Goal: Information Seeking & Learning: Learn about a topic

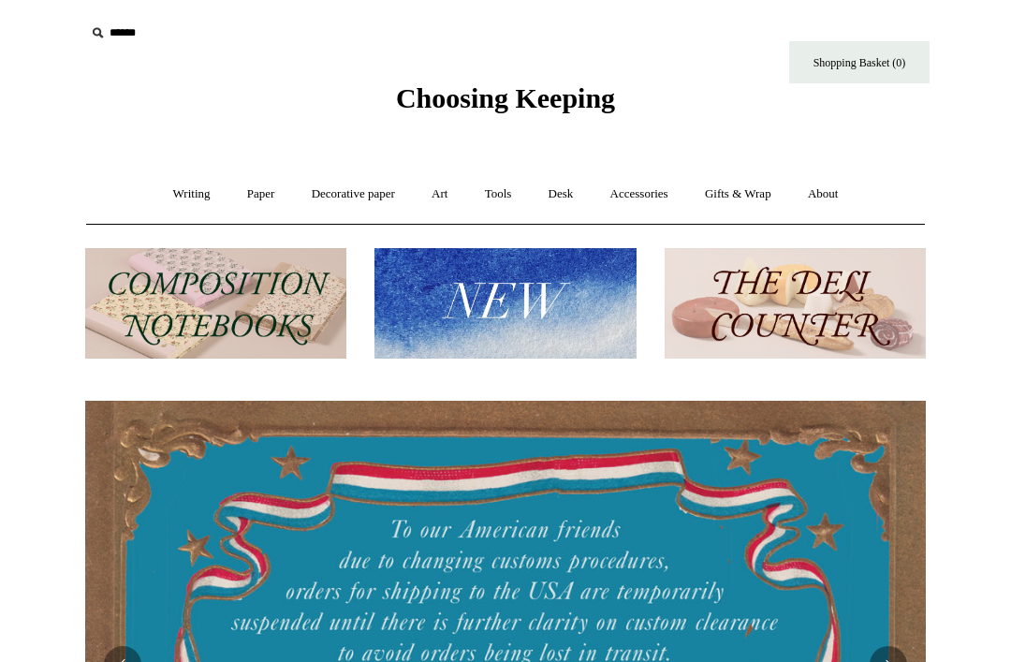
click at [255, 192] on link "Paper +" at bounding box center [261, 194] width 62 height 50
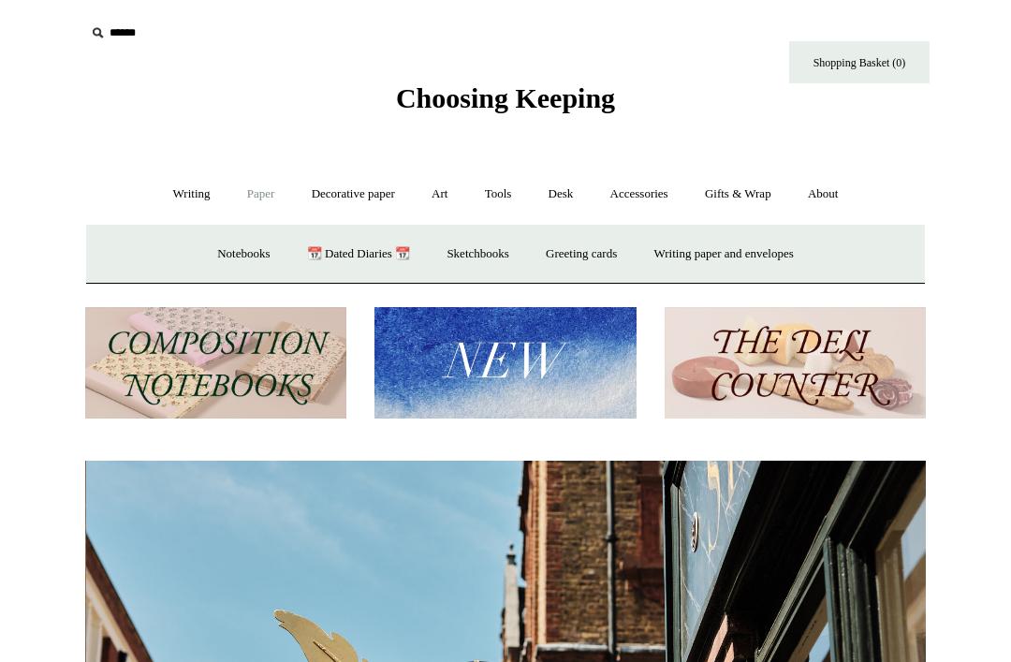
scroll to position [0, 840]
click at [337, 250] on link "📆 Dated Diaries 📆" at bounding box center [358, 254] width 137 height 50
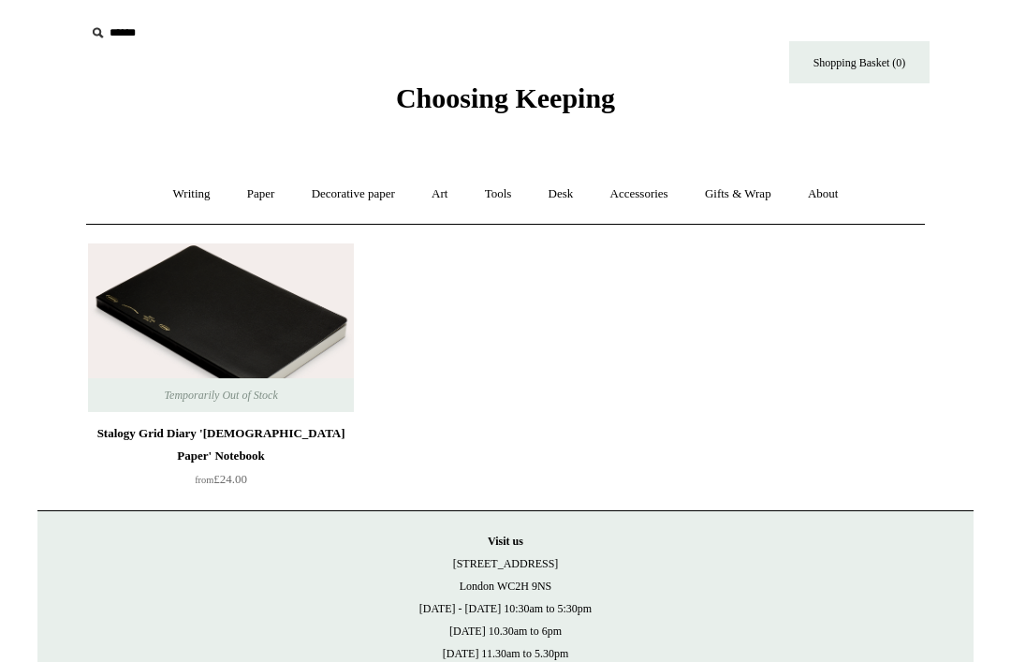
click at [359, 196] on link "Decorative paper +" at bounding box center [353, 194] width 117 height 50
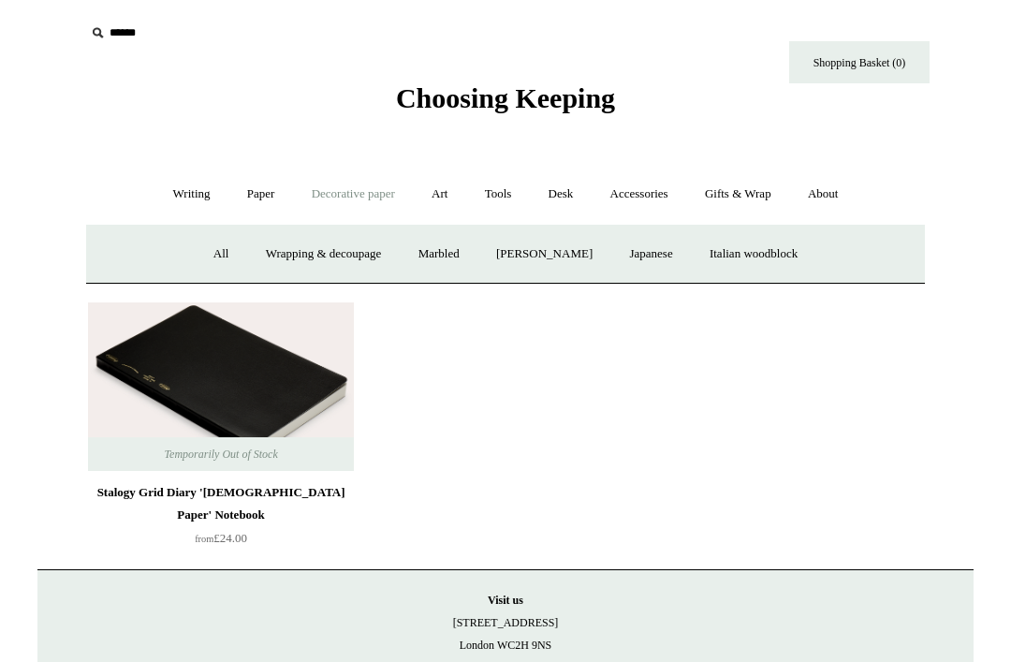
click at [458, 196] on link "Art +" at bounding box center [439, 194] width 50 height 50
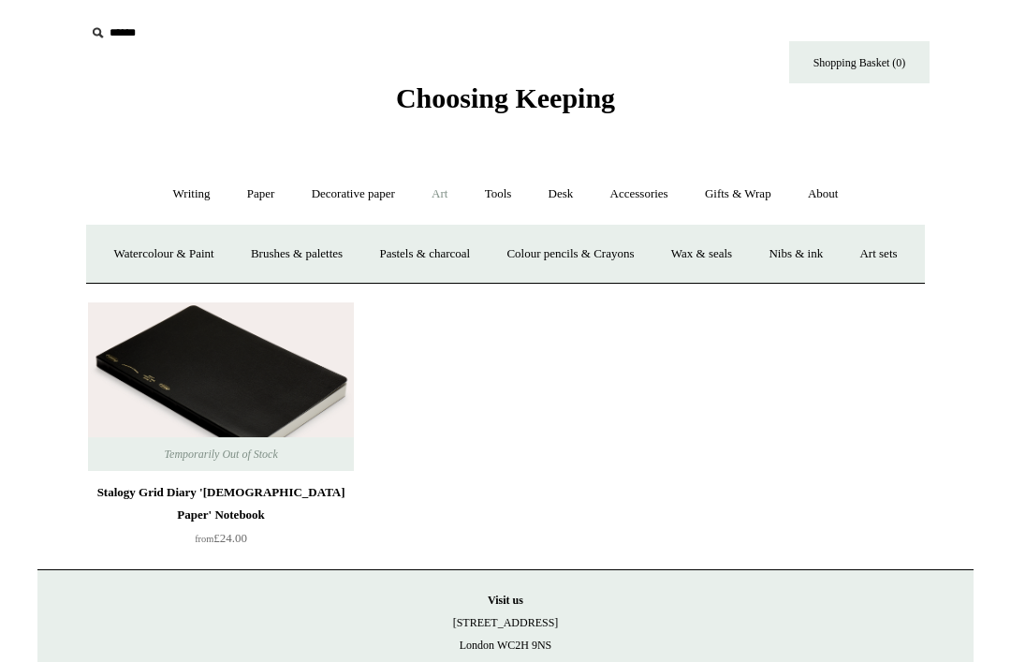
click at [495, 201] on link "Tools +" at bounding box center [498, 194] width 61 height 50
click at [728, 256] on link "Hole punches" at bounding box center [696, 254] width 100 height 50
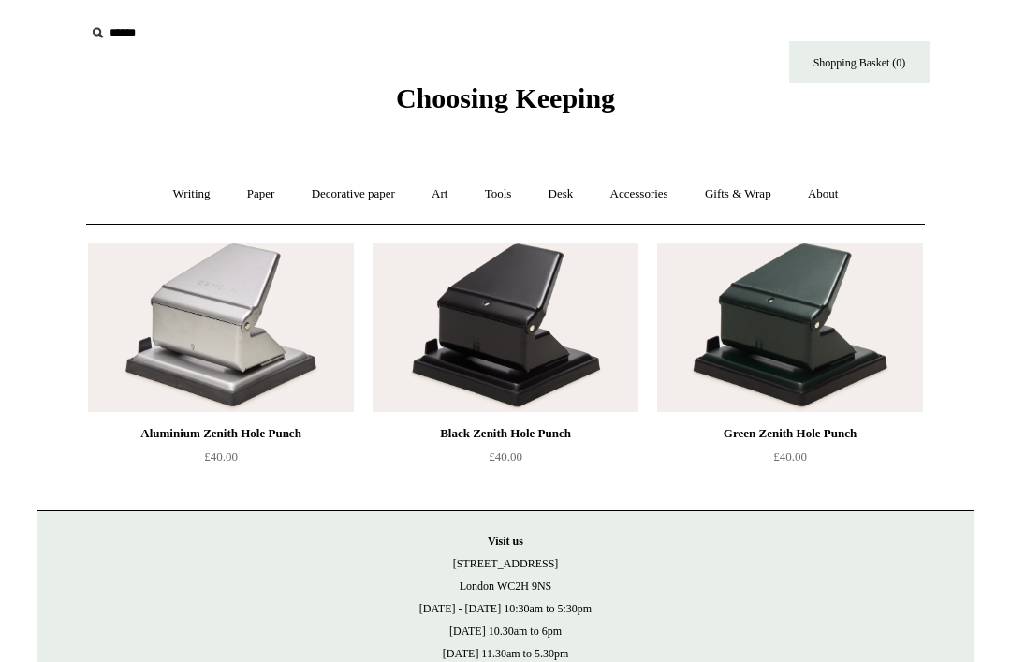
click at [738, 185] on link "Gifts & Wrap +" at bounding box center [738, 194] width 100 height 50
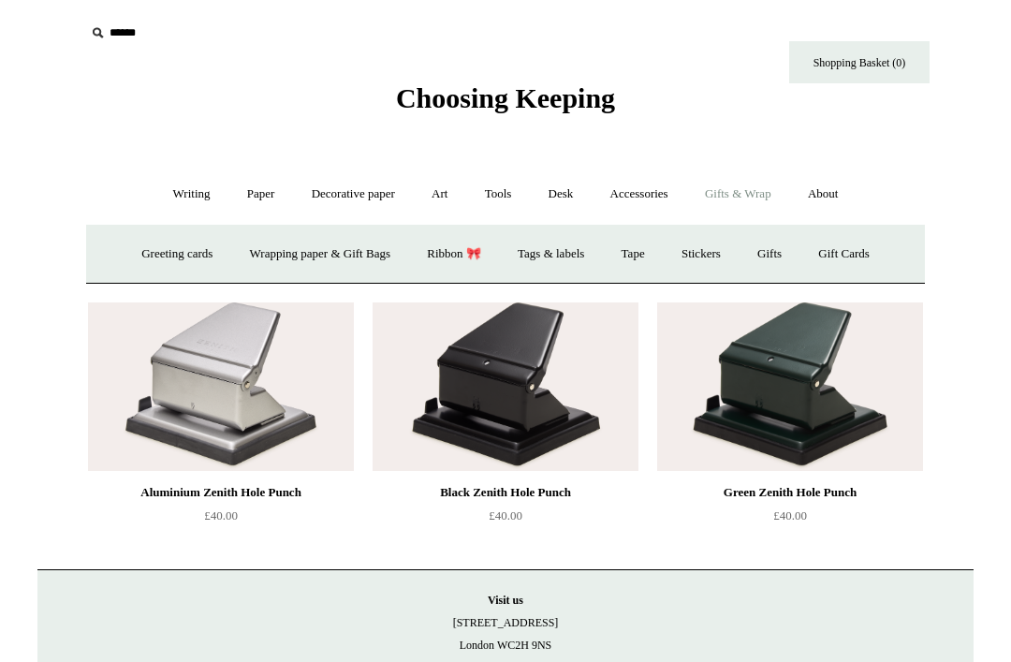
click at [472, 254] on link "Ribbon 🎀" at bounding box center [454, 254] width 88 height 50
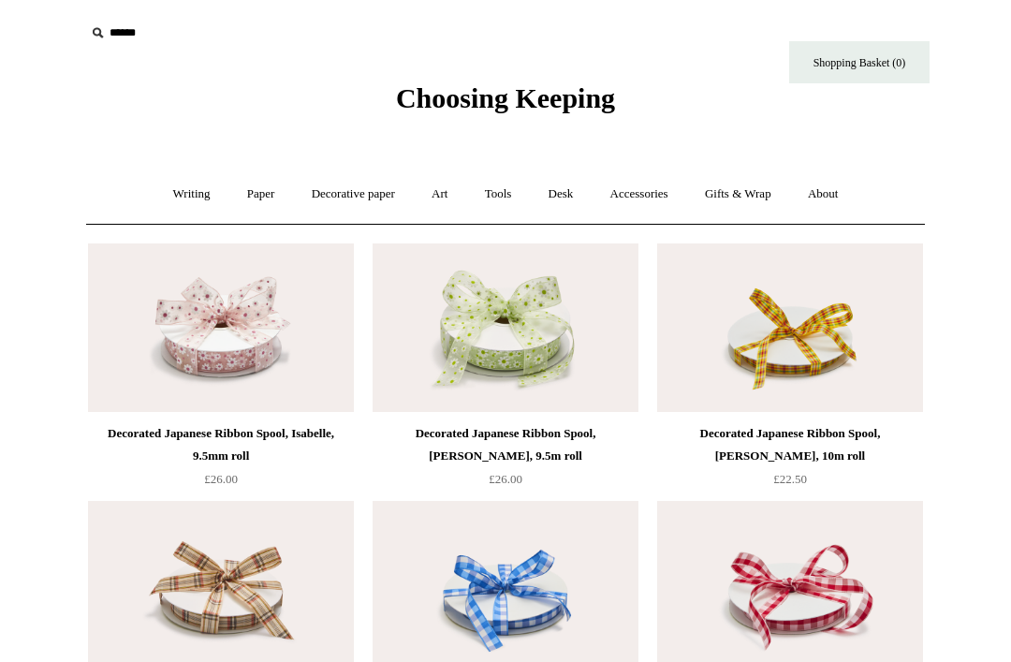
click at [497, 206] on link "Tools +" at bounding box center [498, 194] width 61 height 50
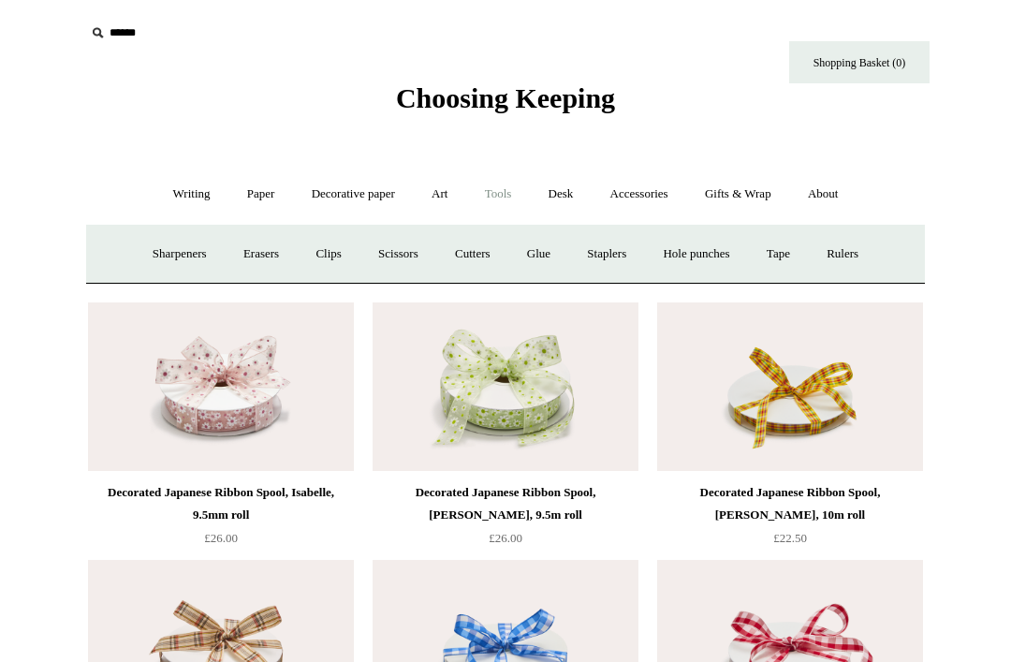
click at [788, 263] on link "Tape +" at bounding box center [777, 254] width 57 height 50
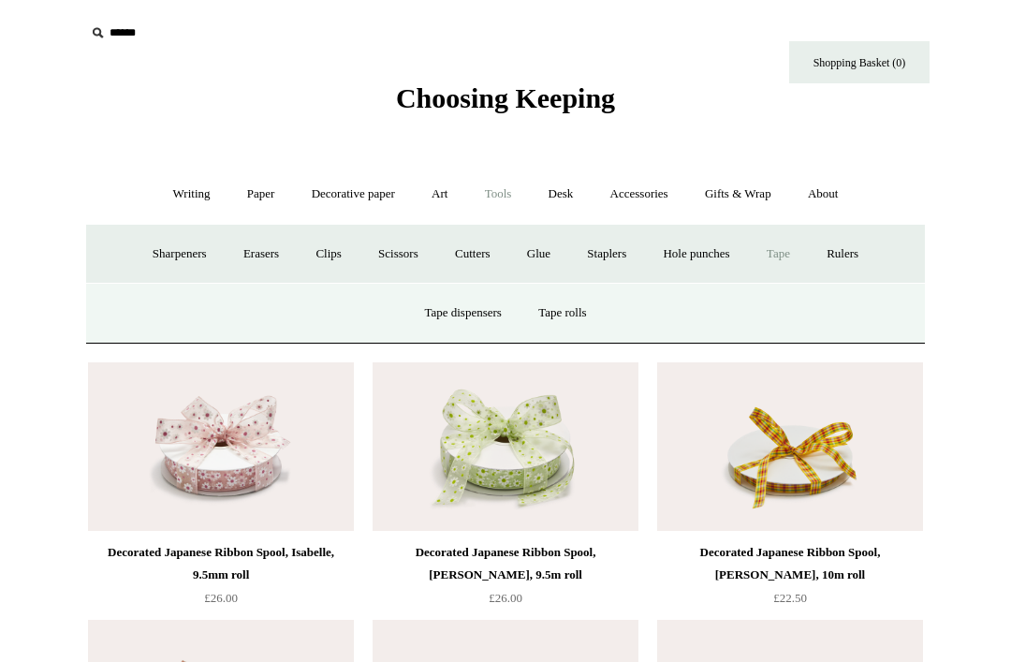
click at [570, 192] on link "Desk +" at bounding box center [560, 194] width 59 height 50
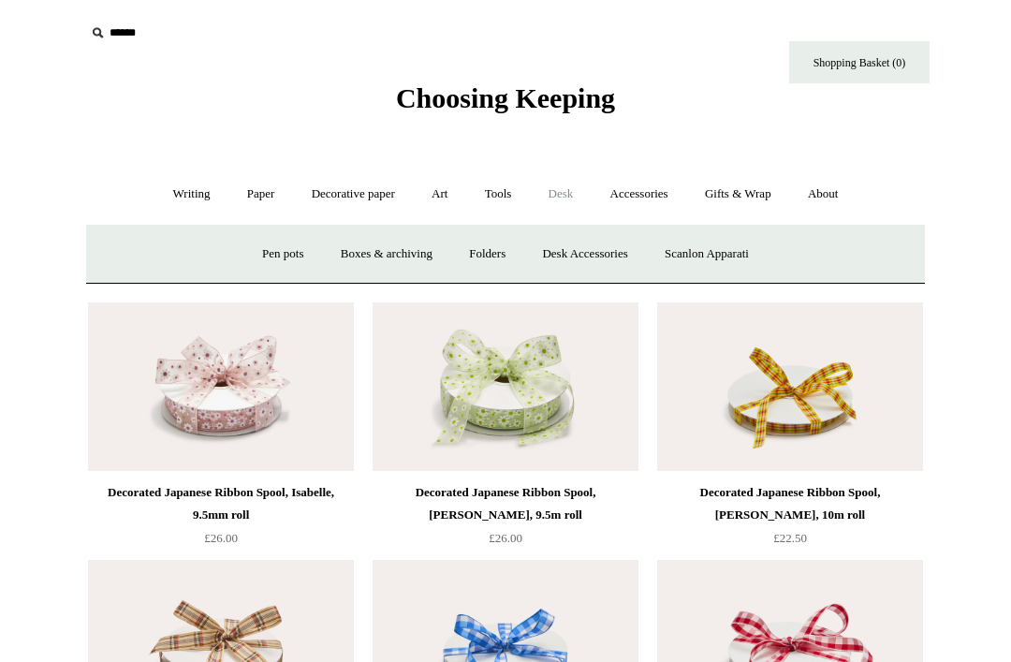
click at [744, 194] on link "Gifts & Wrap +" at bounding box center [738, 194] width 100 height 50
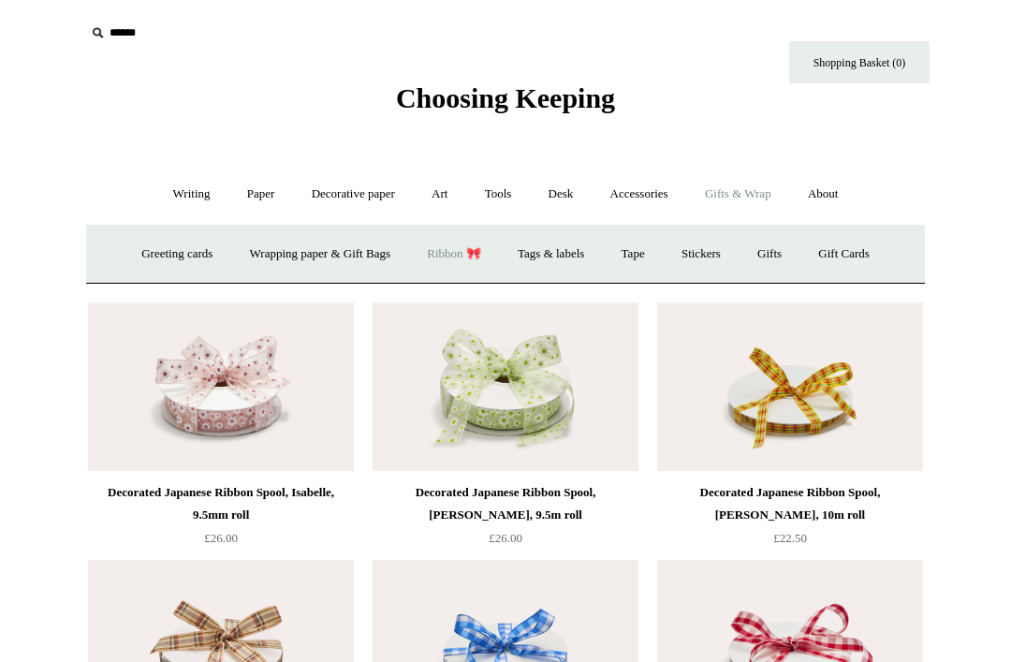
click at [571, 255] on link "Tags & labels" at bounding box center [551, 254] width 100 height 50
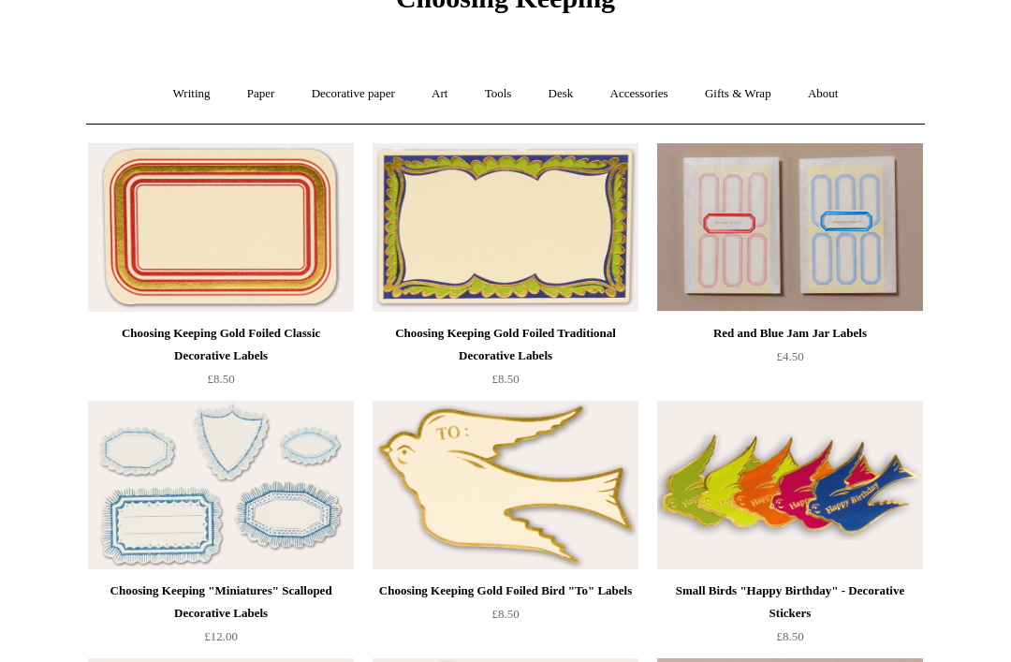
scroll to position [90, 0]
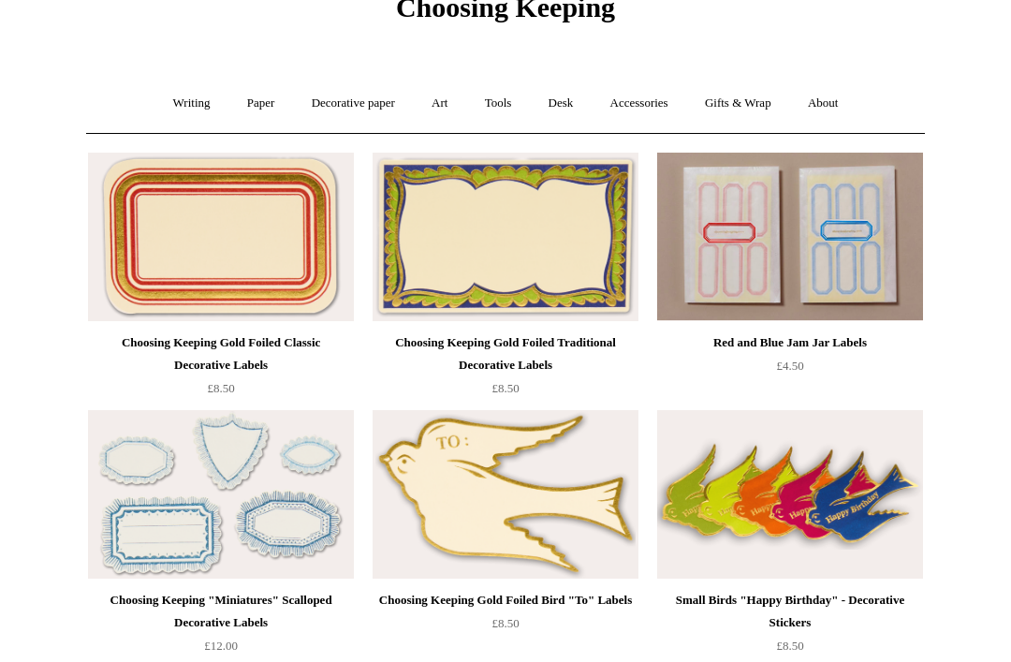
click at [644, 108] on link "Accessories +" at bounding box center [639, 105] width 92 height 50
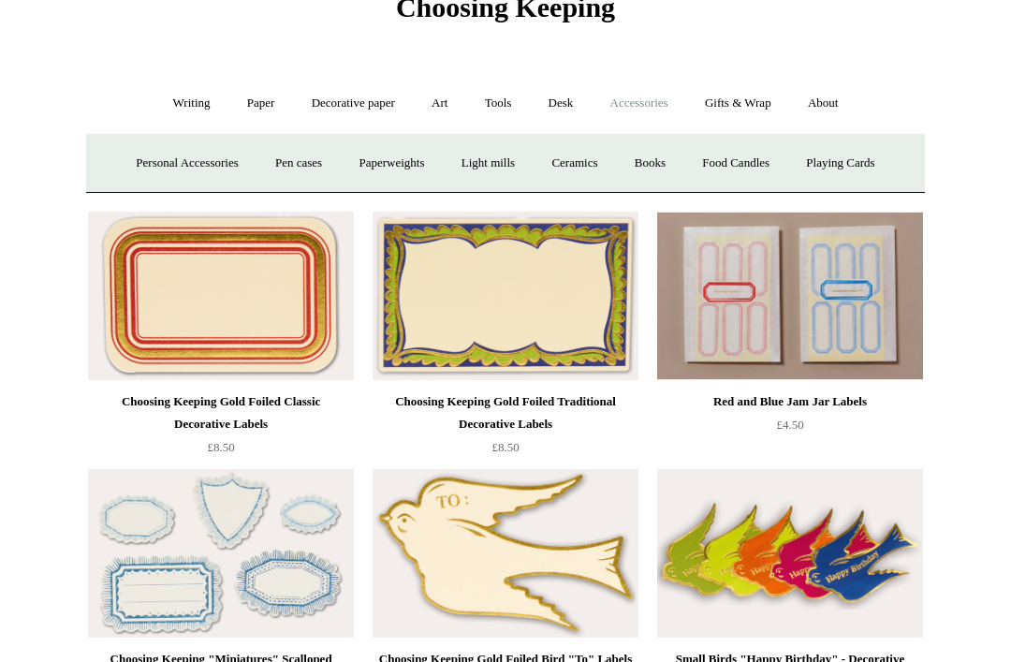
click at [568, 107] on link "Desk +" at bounding box center [560, 104] width 59 height 50
click at [759, 109] on link "Gifts & Wrap +" at bounding box center [738, 104] width 100 height 50
click at [644, 161] on link "Tape" at bounding box center [632, 163] width 57 height 50
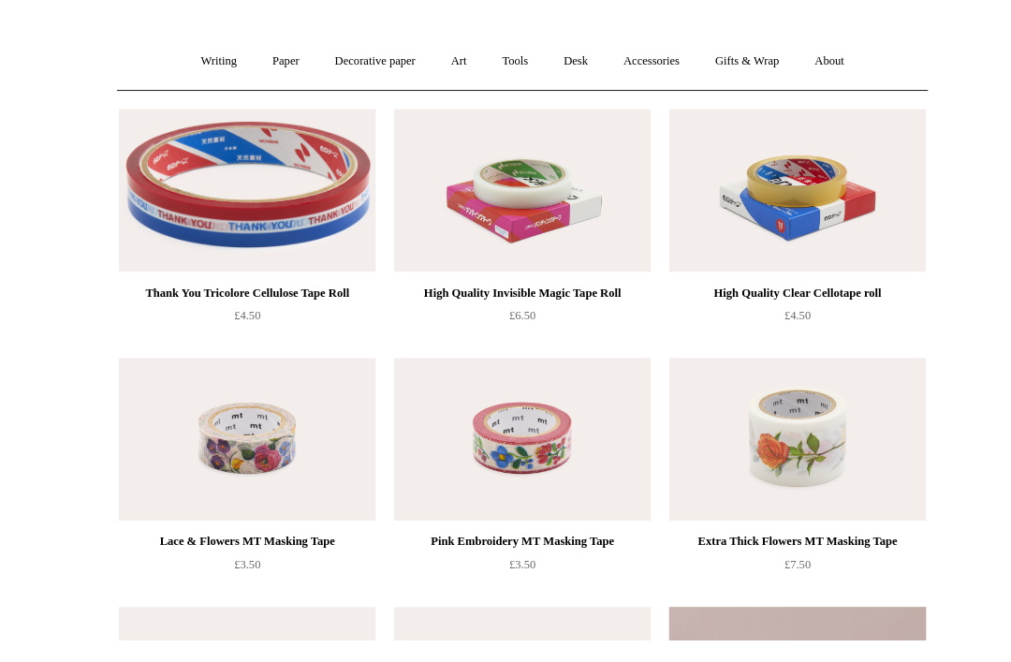
scroll to position [153, 0]
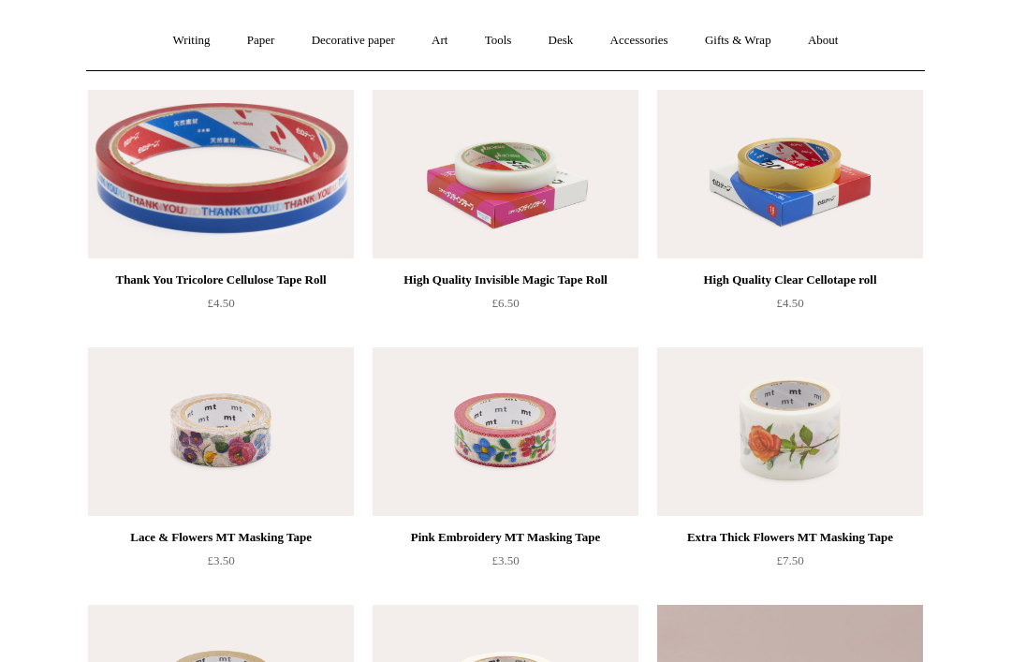
click at [768, 41] on link "Gifts & Wrap +" at bounding box center [738, 41] width 100 height 50
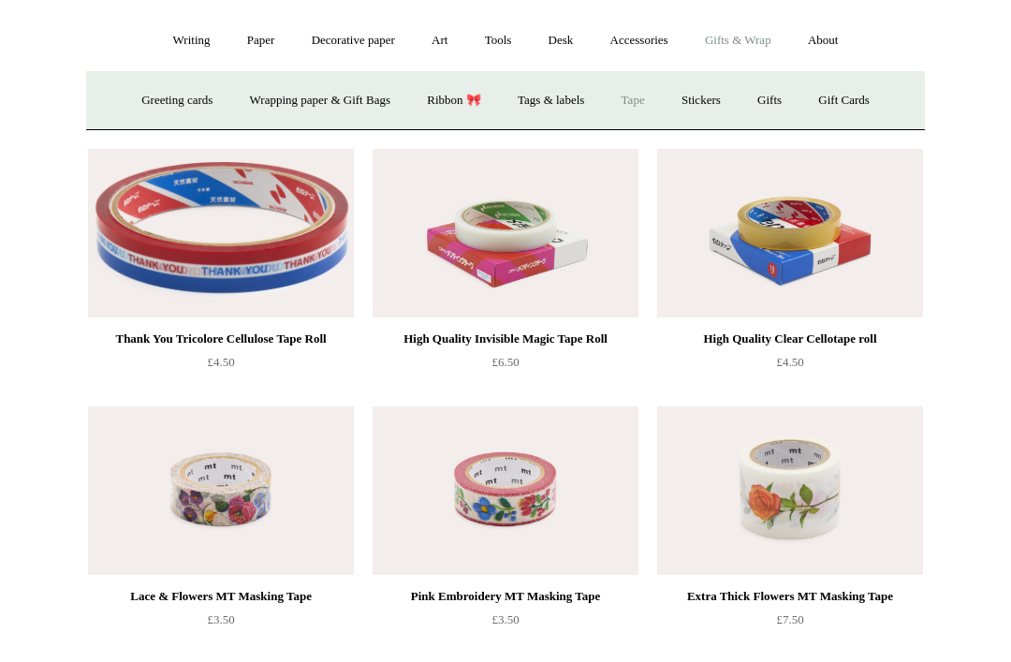
click at [721, 102] on link "Stickers" at bounding box center [700, 101] width 73 height 50
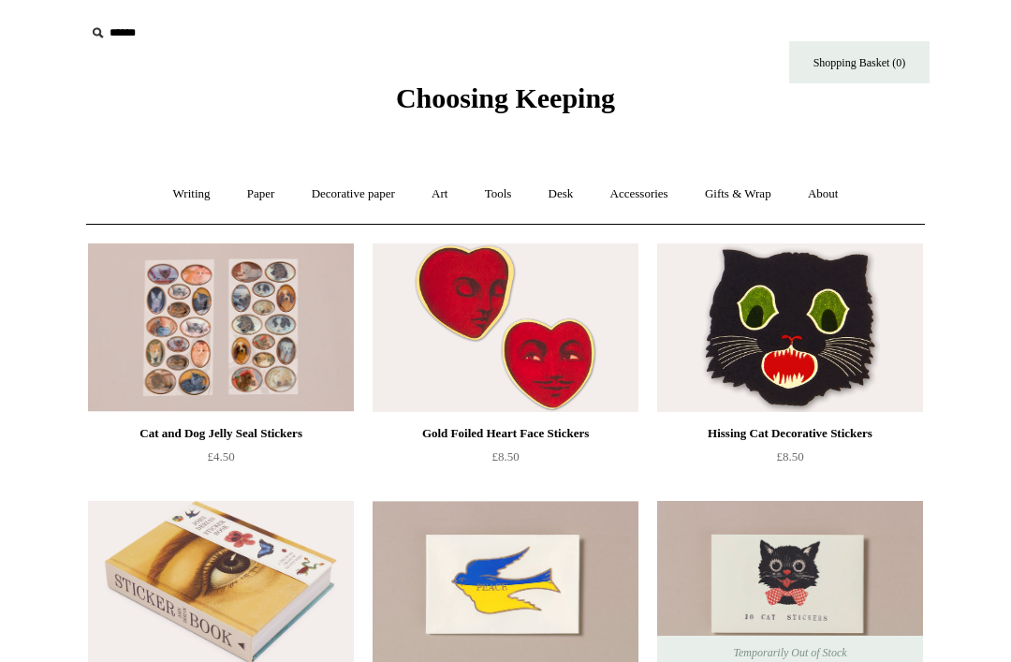
click at [744, 193] on link "Gifts & Wrap +" at bounding box center [738, 194] width 100 height 50
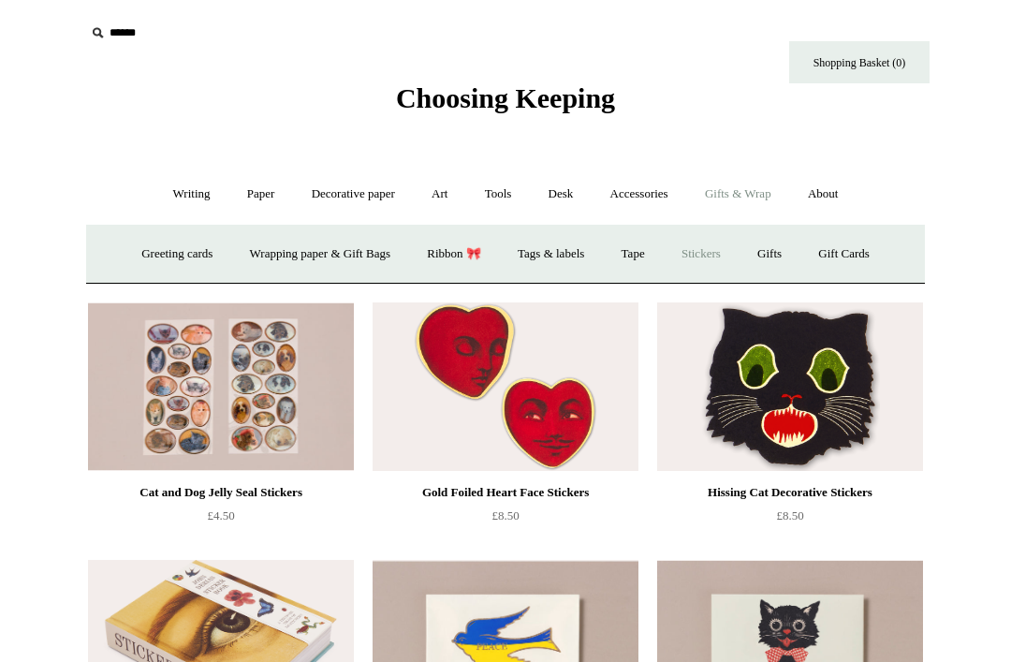
click at [875, 248] on link "Gift Cards" at bounding box center [843, 254] width 85 height 50
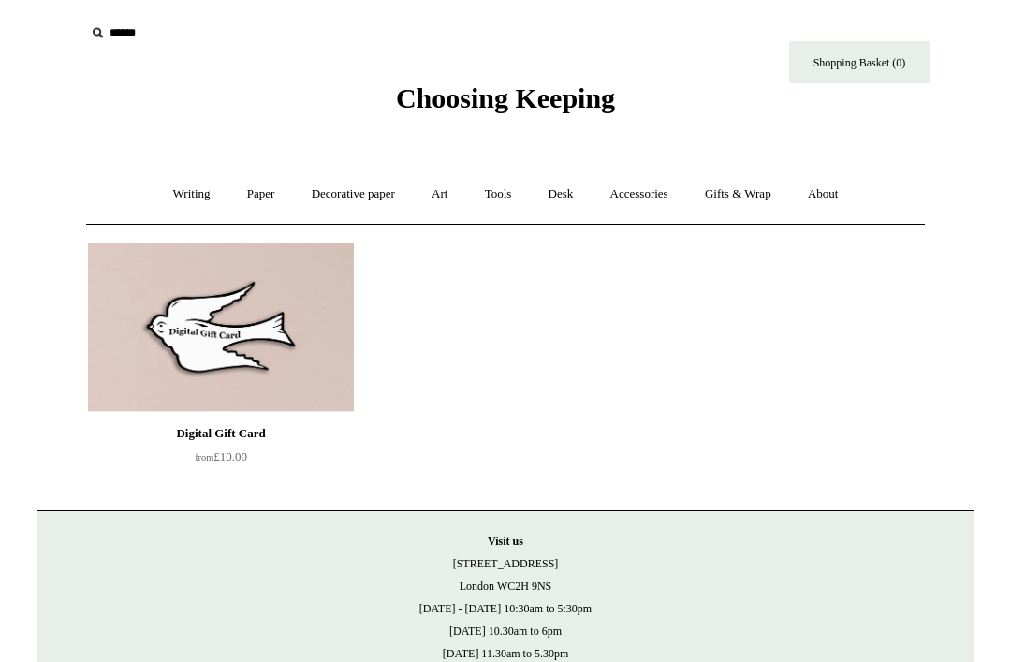
click at [176, 200] on link "Writing +" at bounding box center [191, 194] width 71 height 50
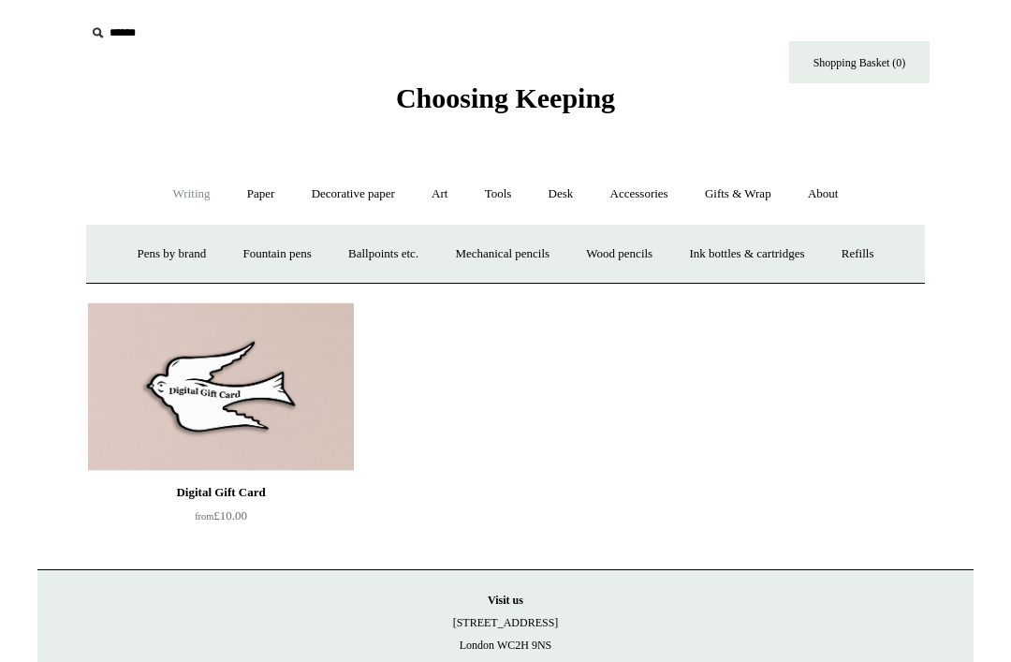
click at [751, 198] on link "Gifts & Wrap +" at bounding box center [738, 194] width 100 height 50
click at [162, 256] on link "Greeting cards +" at bounding box center [176, 254] width 105 height 50
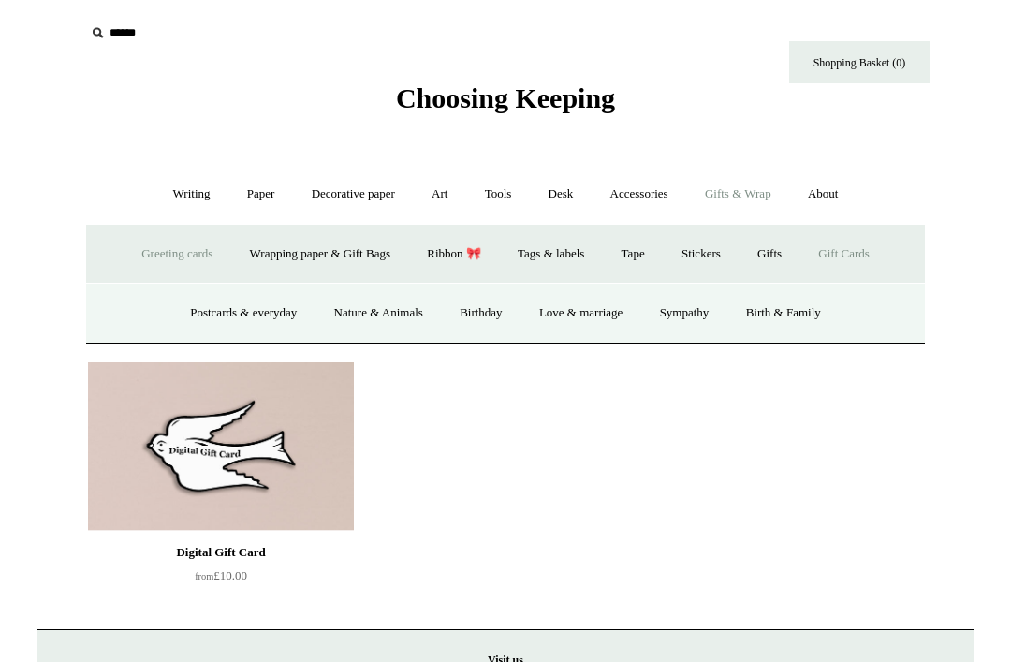
click at [473, 307] on link "Birthday" at bounding box center [481, 313] width 77 height 50
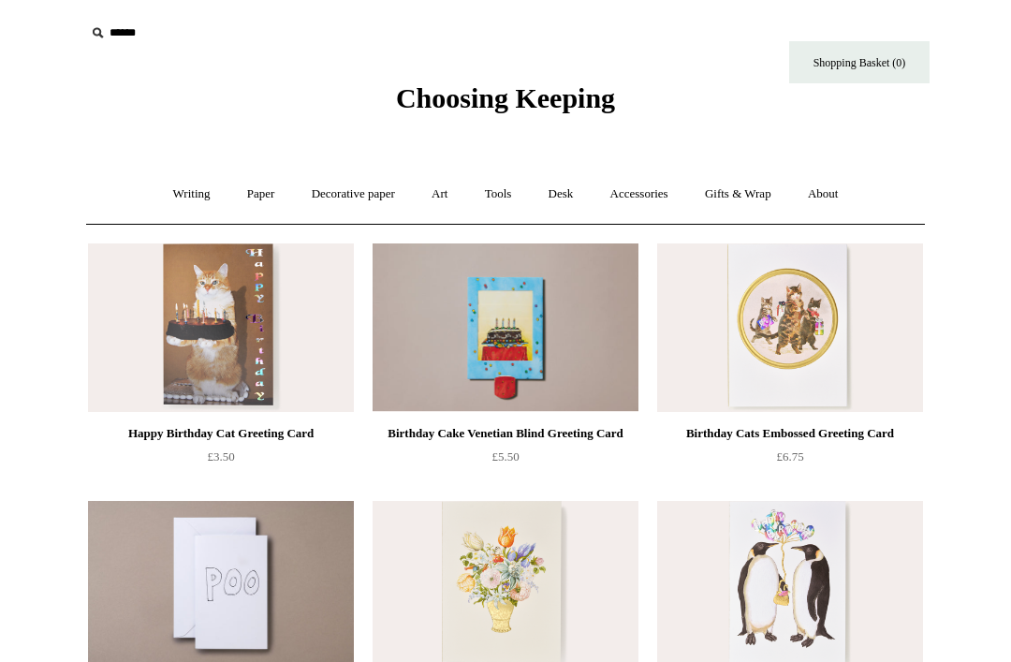
click at [102, 43] on input "text" at bounding box center [200, 33] width 230 height 35
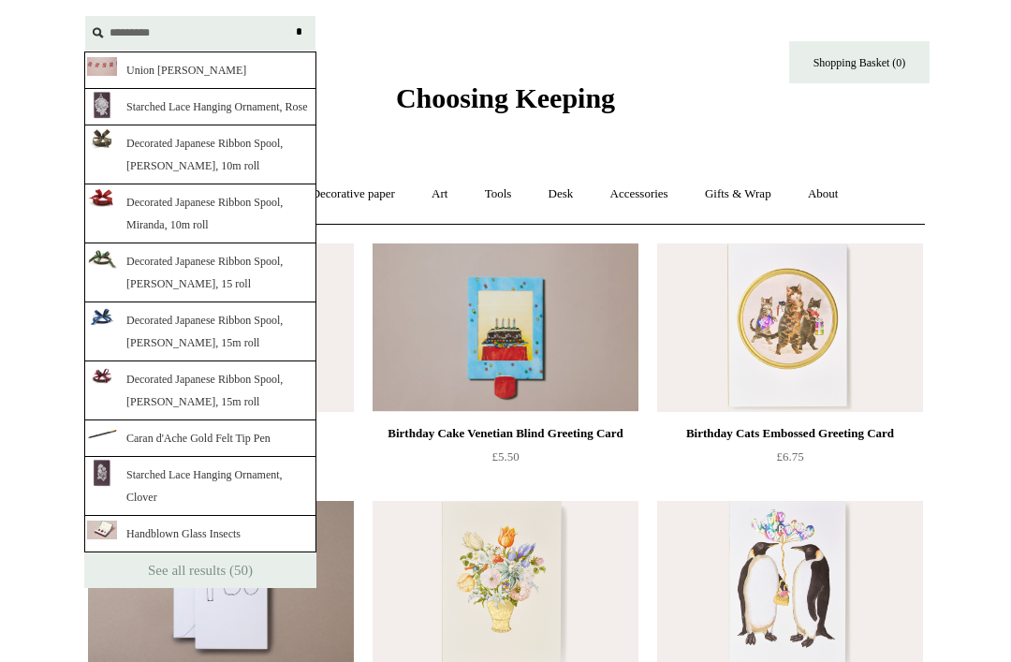
type input "*********"
click at [298, 32] on input "*" at bounding box center [298, 32] width 19 height 33
